Goal: Register for event/course

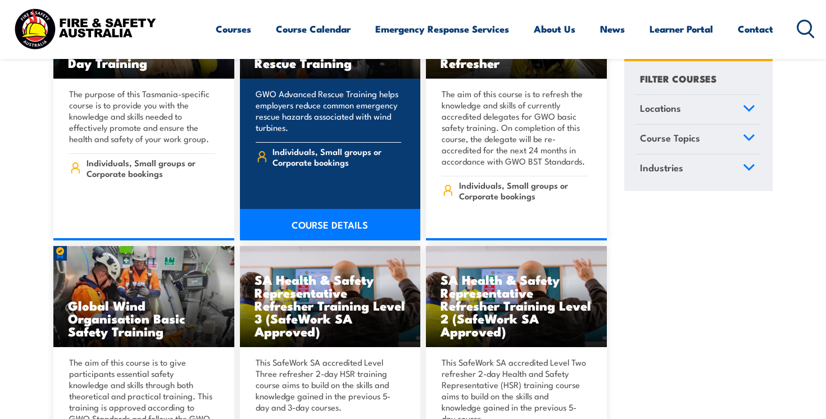
scroll to position [4053, 0]
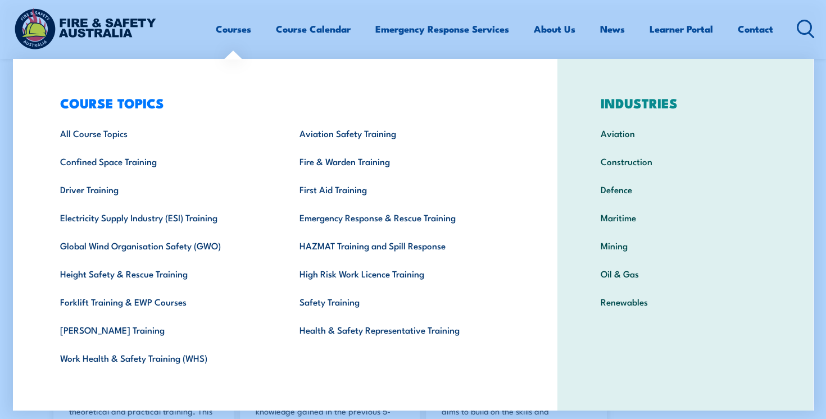
click at [227, 35] on link "Courses" at bounding box center [233, 29] width 35 height 30
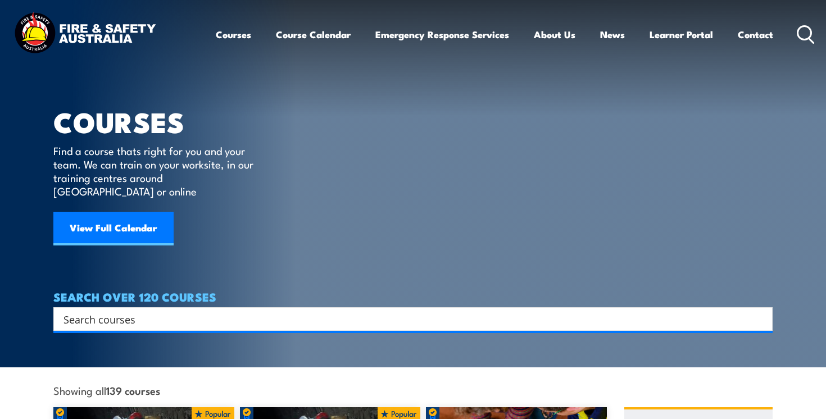
click at [232, 32] on link "Courses" at bounding box center [233, 35] width 35 height 30
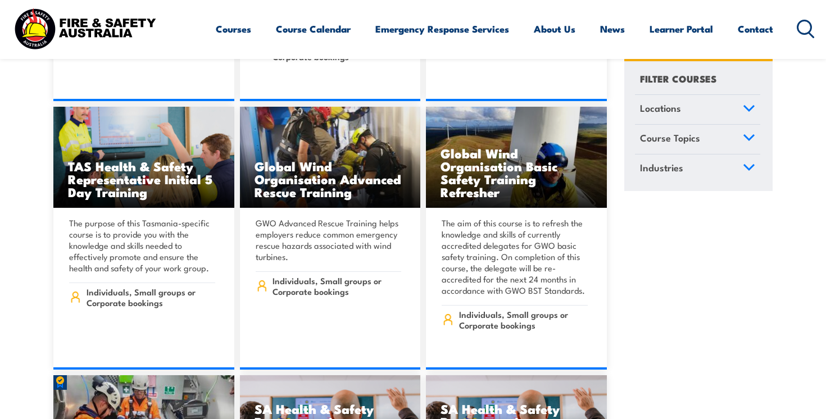
scroll to position [4053, 0]
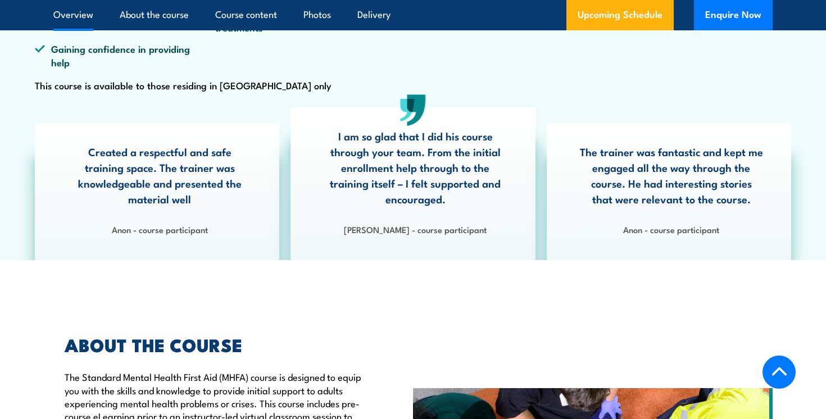
scroll to position [600, 0]
